Goal: Task Accomplishment & Management: Use online tool/utility

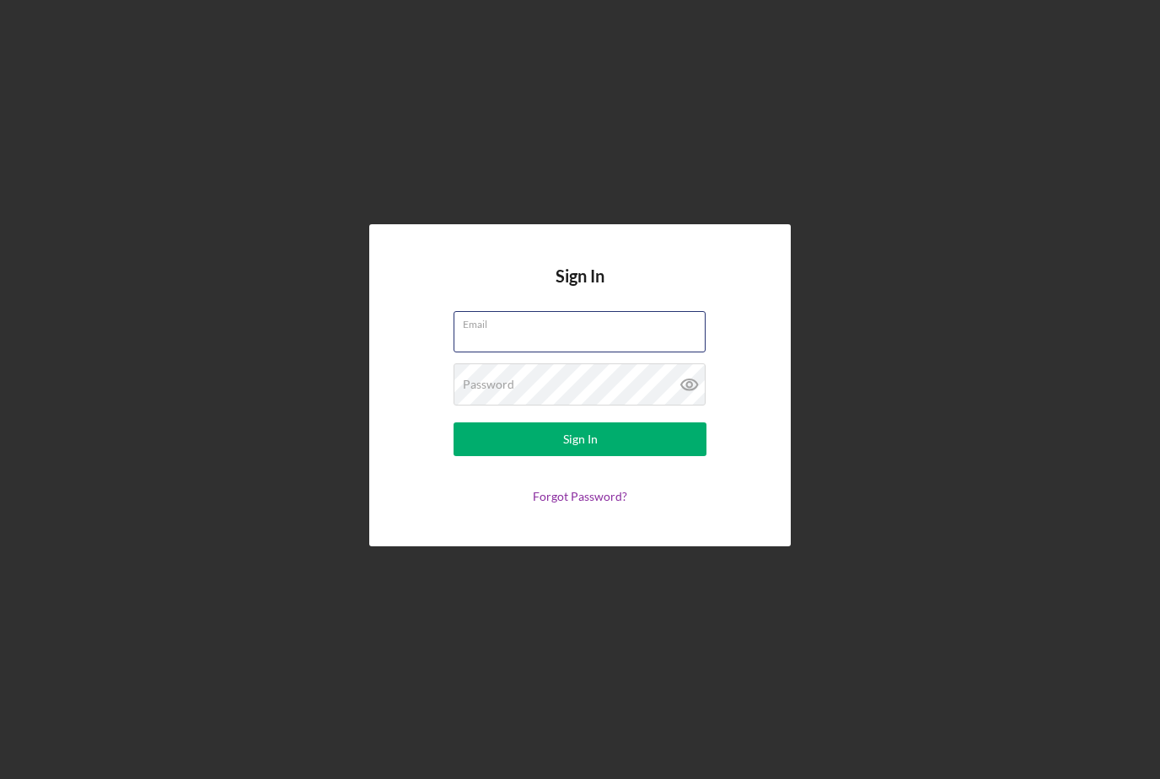
type input "[EMAIL_ADDRESS][DOMAIN_NAME]"
click at [580, 456] on button "Sign In" at bounding box center [580, 439] width 253 height 34
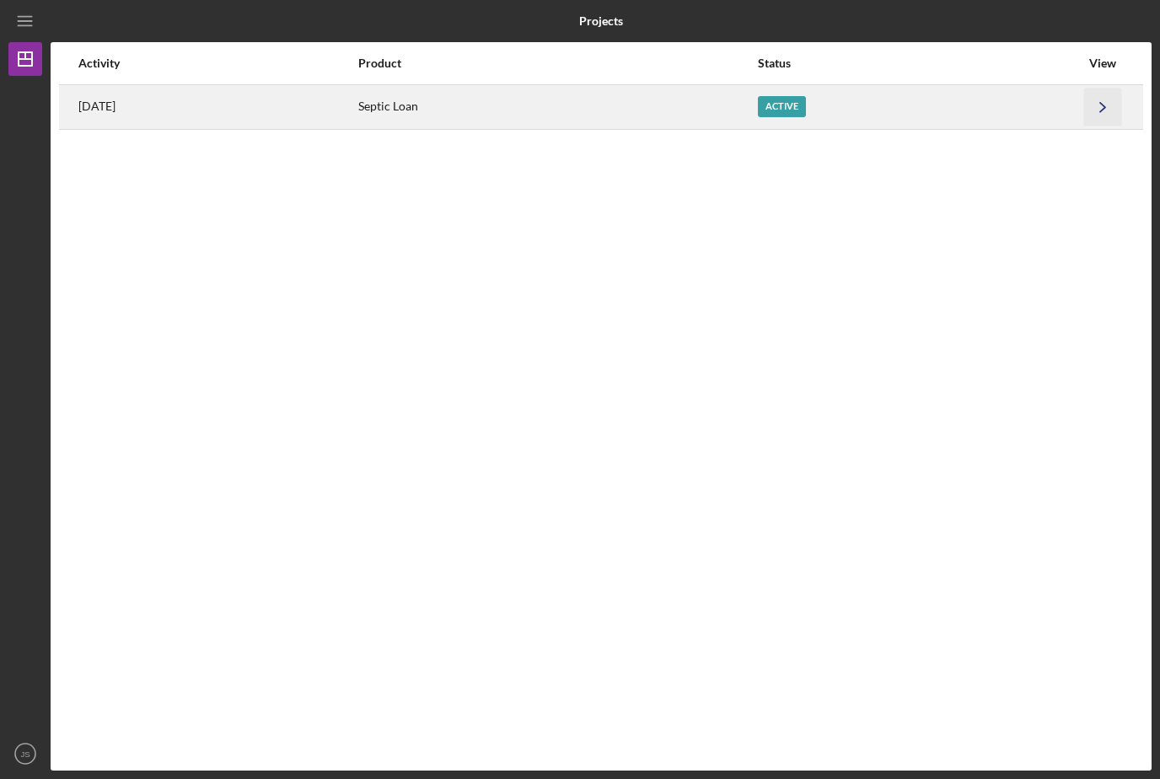
click at [1106, 104] on icon "Icon/Navigate" at bounding box center [1103, 107] width 38 height 38
